Goal: Navigation & Orientation: Go to known website

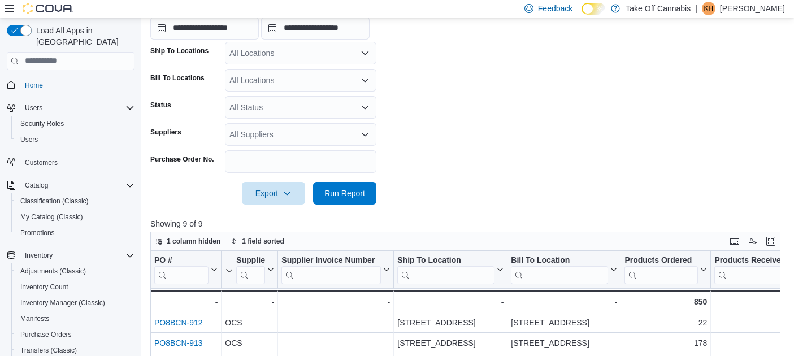
scroll to position [162, 0]
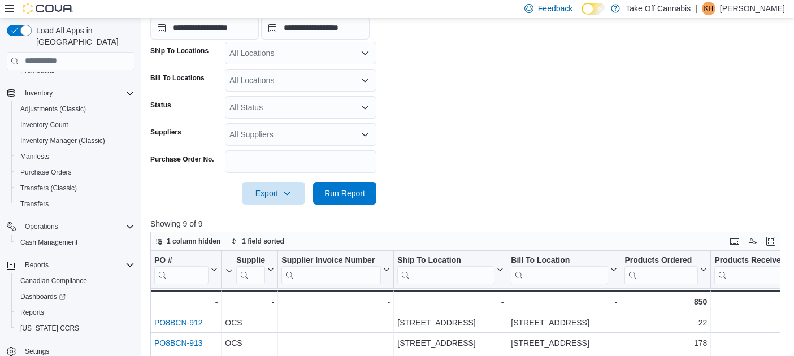
click at [767, 10] on p "Karen H" at bounding box center [752, 9] width 65 height 14
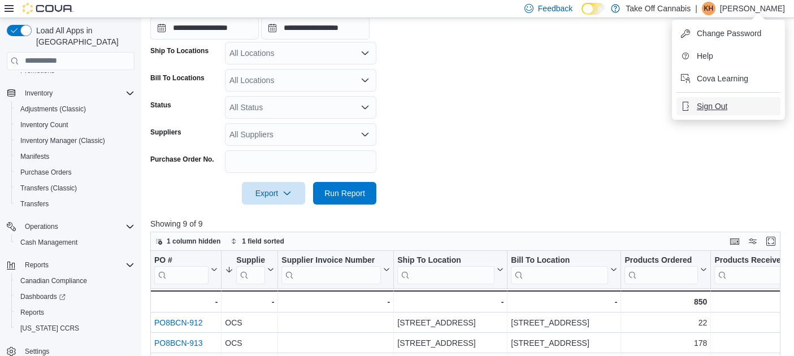
click at [706, 110] on span "Sign Out" at bounding box center [712, 106] width 31 height 11
